Goal: Transaction & Acquisition: Book appointment/travel/reservation

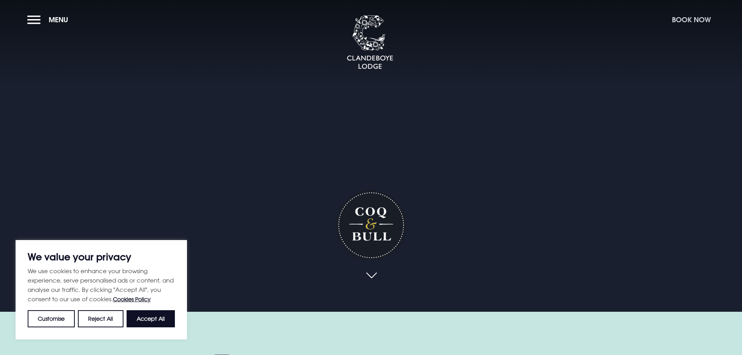
click at [678, 18] on button "Book Now" at bounding box center [691, 19] width 47 height 17
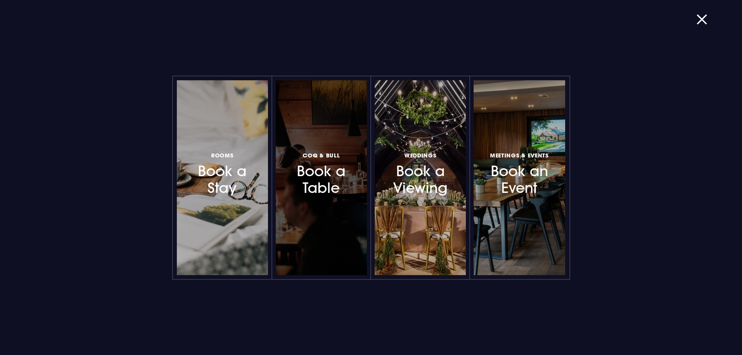
click at [317, 181] on h3 "Coq & Bull Book a Table" at bounding box center [321, 173] width 68 height 46
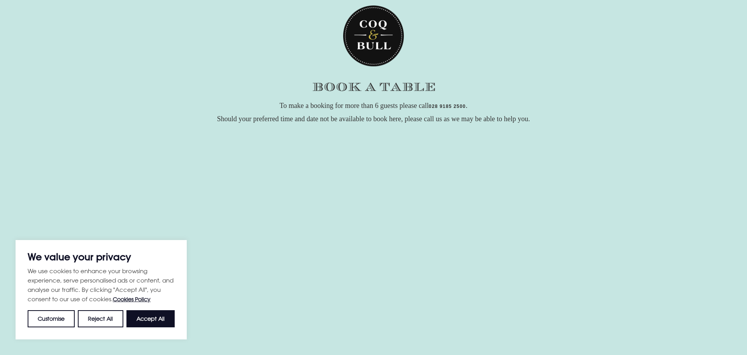
scroll to position [39, 0]
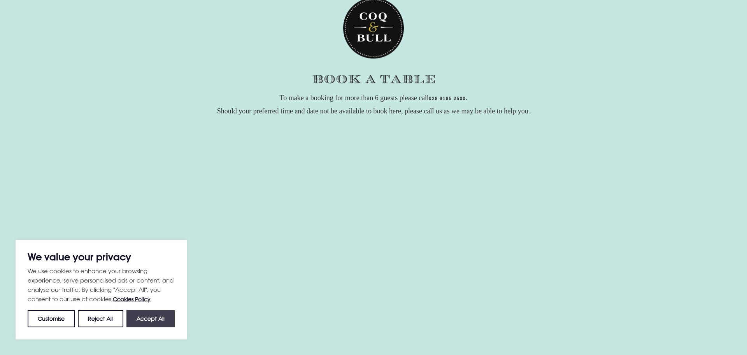
click at [135, 316] on button "Accept All" at bounding box center [151, 318] width 48 height 17
checkbox input "true"
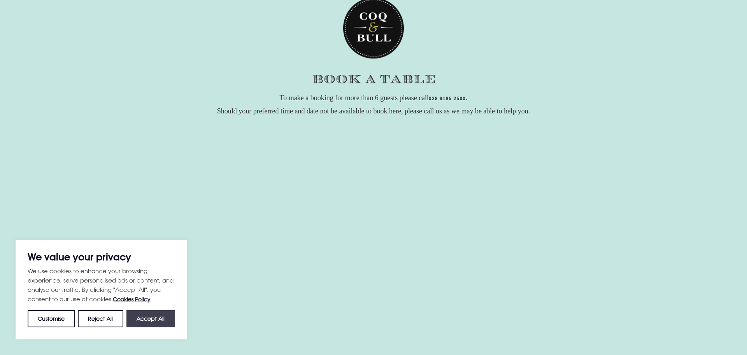
checkbox input "true"
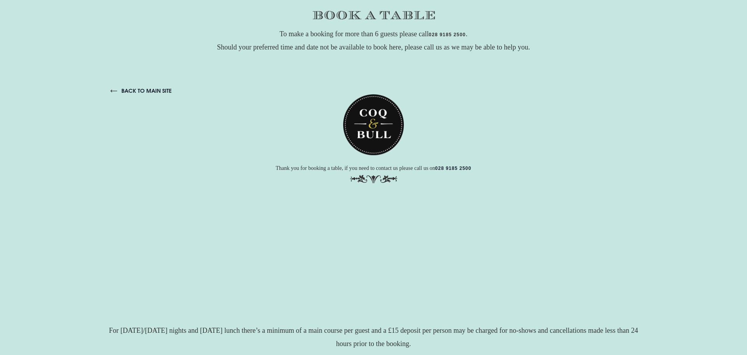
scroll to position [138, 0]
